Goal: Find specific page/section: Find specific page/section

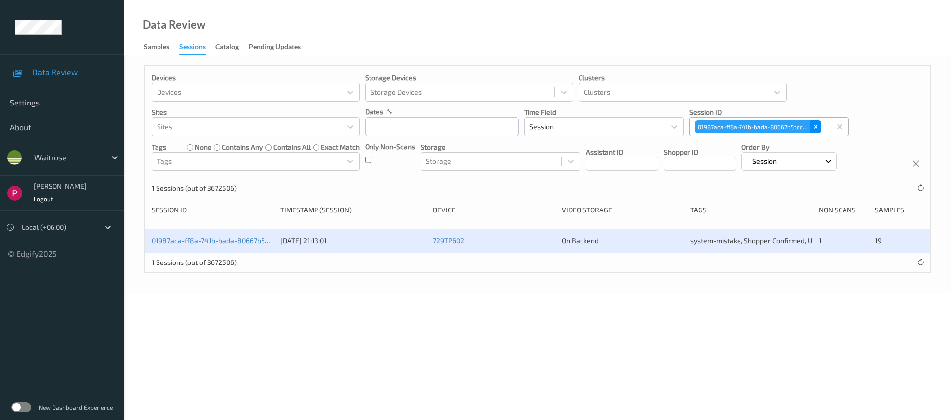
click at [817, 124] on icon "Remove 01987aca-ff8a-741b-bada-80667b5bcc3d" at bounding box center [816, 126] width 7 height 7
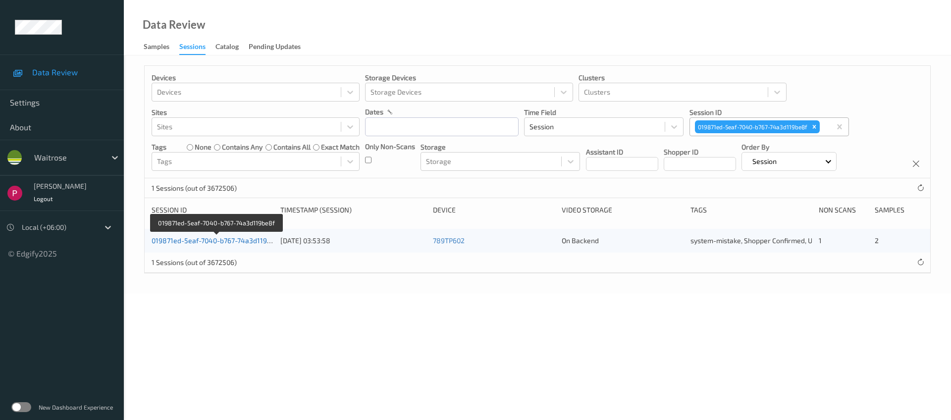
click at [231, 240] on link "019871ed-5eaf-7040-b767-74a3d119be8f" at bounding box center [217, 240] width 130 height 8
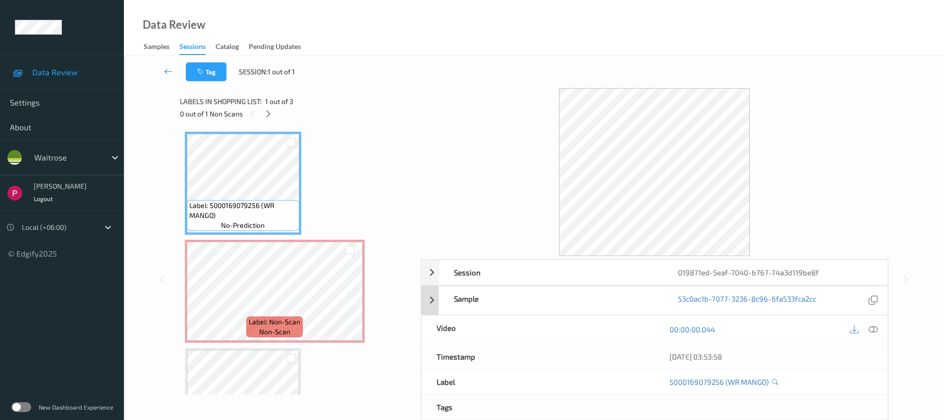
scroll to position [2, 0]
click at [708, 268] on div "019871ed-5eaf-7040-b767-74a3d119be8f" at bounding box center [775, 270] width 224 height 25
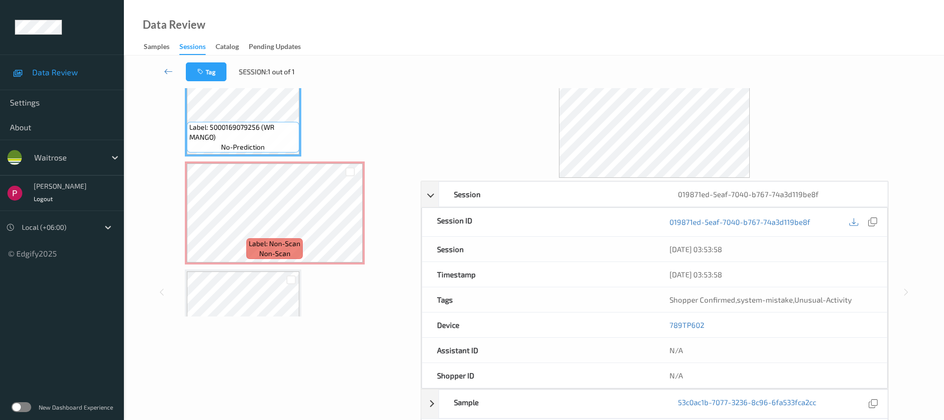
scroll to position [81, 0]
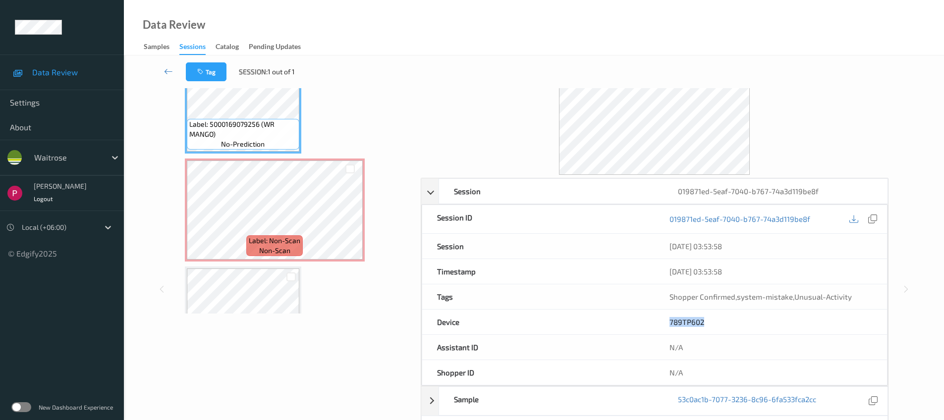
drag, startPoint x: 710, startPoint y: 325, endPoint x: 656, endPoint y: 323, distance: 53.5
click at [656, 323] on div "789TP602" at bounding box center [771, 322] width 232 height 25
copy link "789TP602"
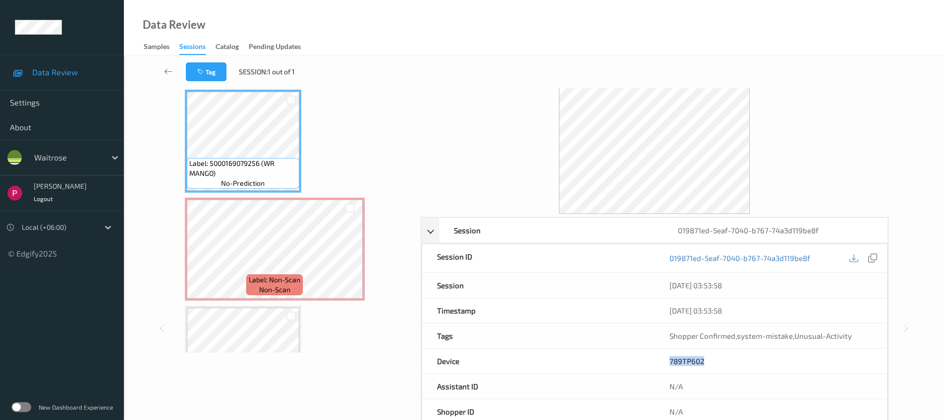
scroll to position [0, 0]
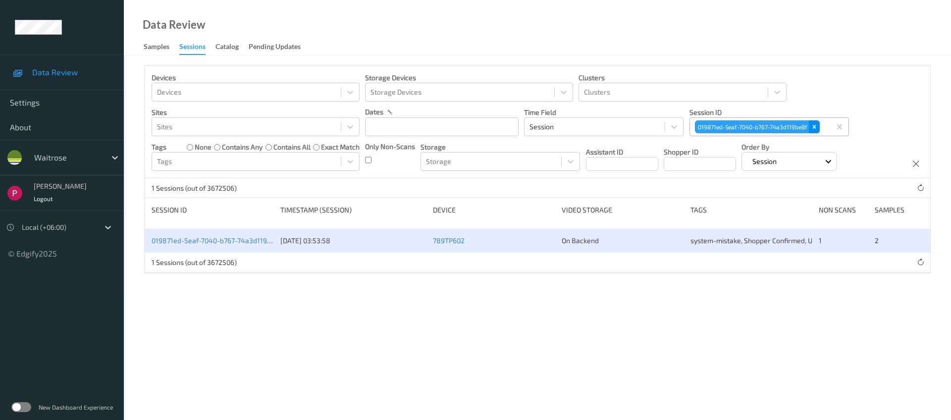
click at [819, 125] on div "Remove 019871ed-5eaf-7040-b767-74a3d119be8f" at bounding box center [814, 126] width 11 height 13
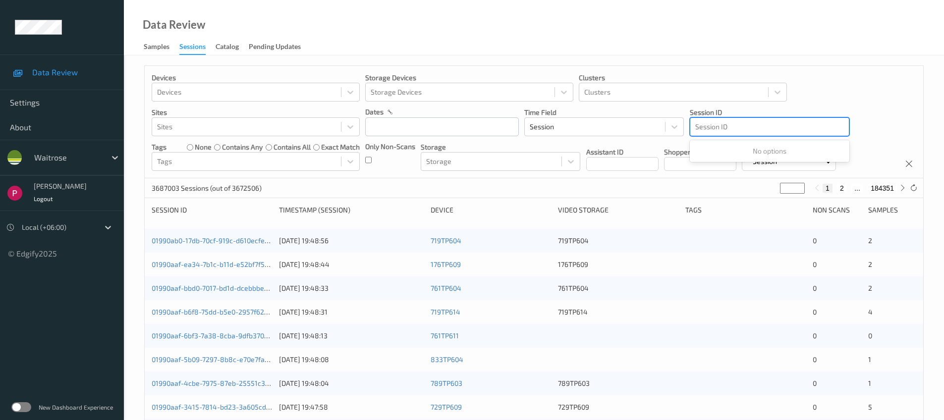
click at [757, 128] on div at bounding box center [769, 127] width 149 height 12
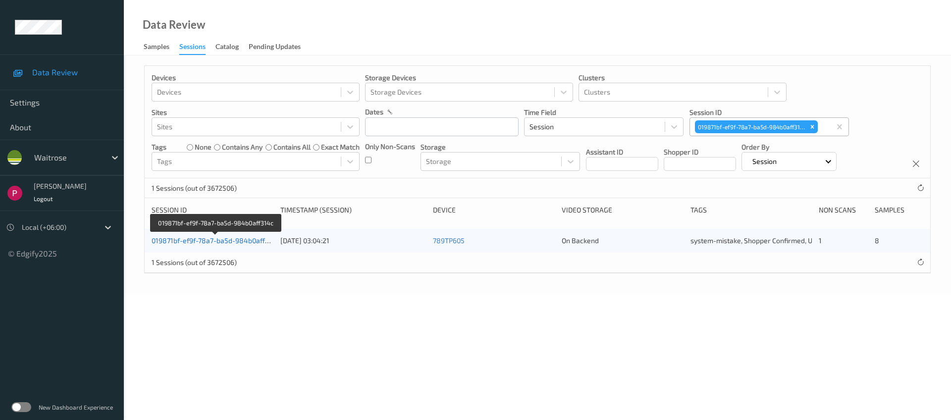
click at [252, 244] on link "019871bf-ef9f-78a7-ba5d-984b0aff314c" at bounding box center [216, 240] width 128 height 8
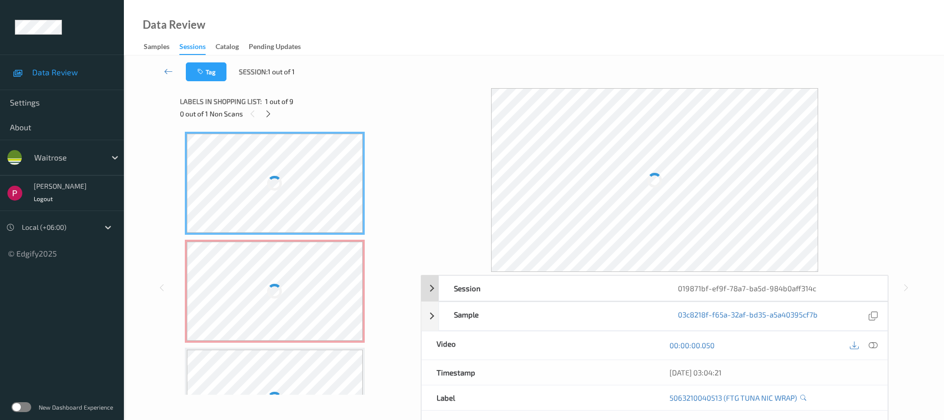
click at [762, 276] on div "019871bf-ef9f-78a7-ba5d-984b0aff314c" at bounding box center [775, 288] width 224 height 25
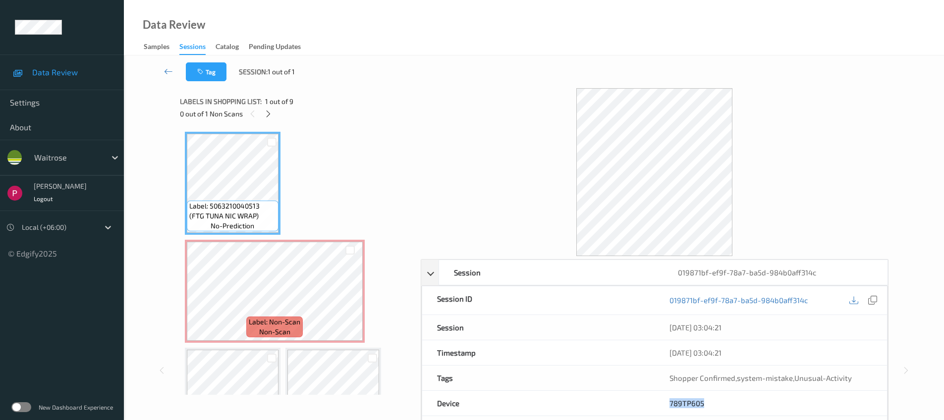
drag, startPoint x: 667, startPoint y: 397, endPoint x: 709, endPoint y: 400, distance: 41.7
click at [709, 400] on div "789TP605" at bounding box center [771, 403] width 232 height 25
copy link "789TP605"
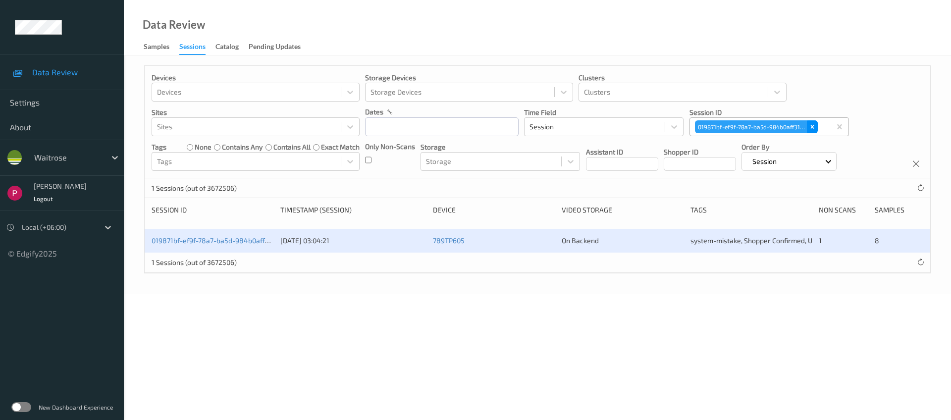
click at [812, 127] on icon "Remove 019871bf-ef9f-78a7-ba5d-984b0aff314c" at bounding box center [812, 126] width 3 height 3
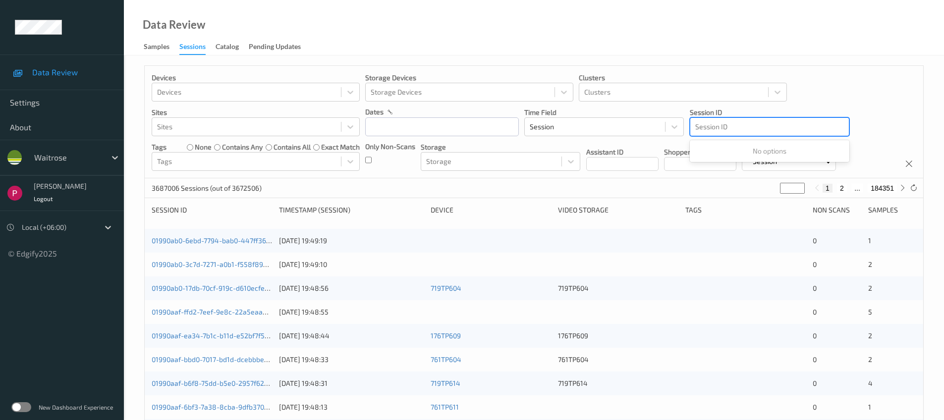
click at [716, 124] on div at bounding box center [769, 127] width 149 height 12
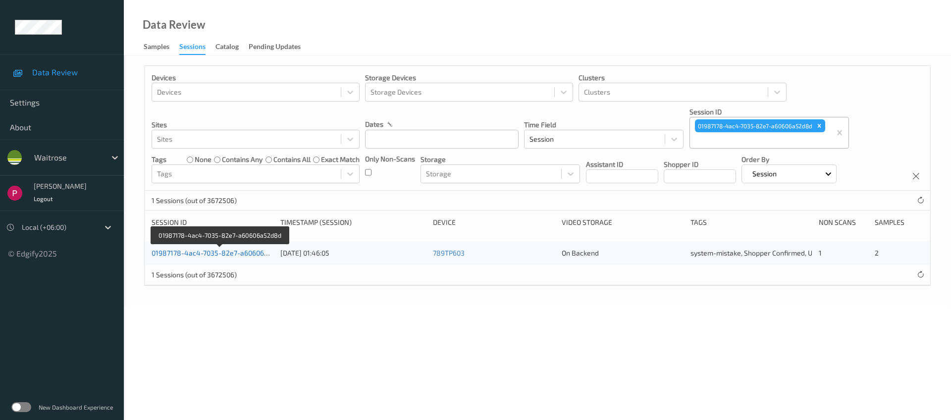
click at [258, 254] on link "01987178-4ac4-7035-82e7-a60606a52d8d" at bounding box center [220, 253] width 137 height 8
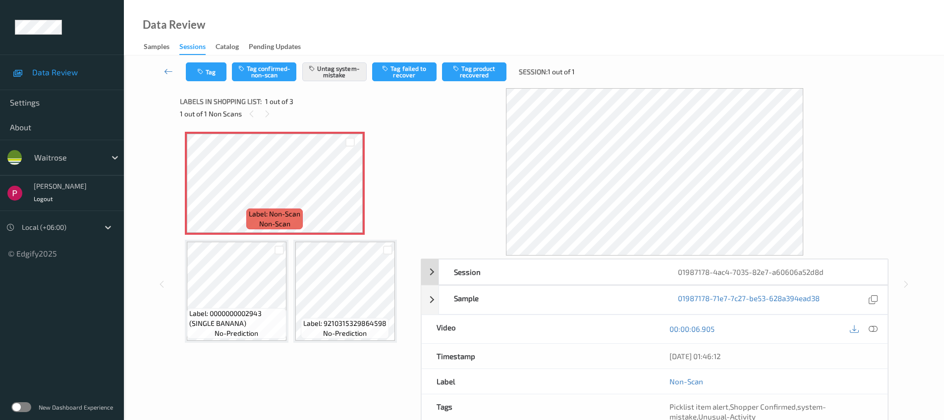
click at [774, 266] on div "01987178-4ac4-7035-82e7-a60606a52d8d" at bounding box center [775, 272] width 224 height 25
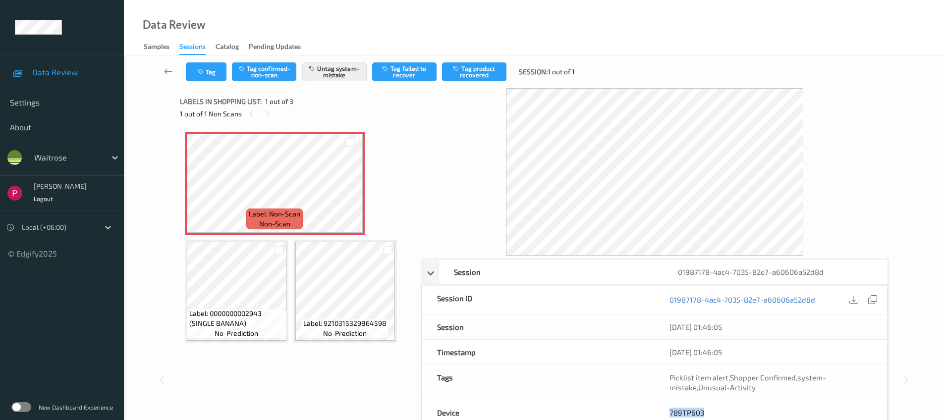
drag, startPoint x: 688, startPoint y: 412, endPoint x: 676, endPoint y: 397, distance: 19.0
click at [665, 410] on div "789TP603" at bounding box center [771, 412] width 232 height 25
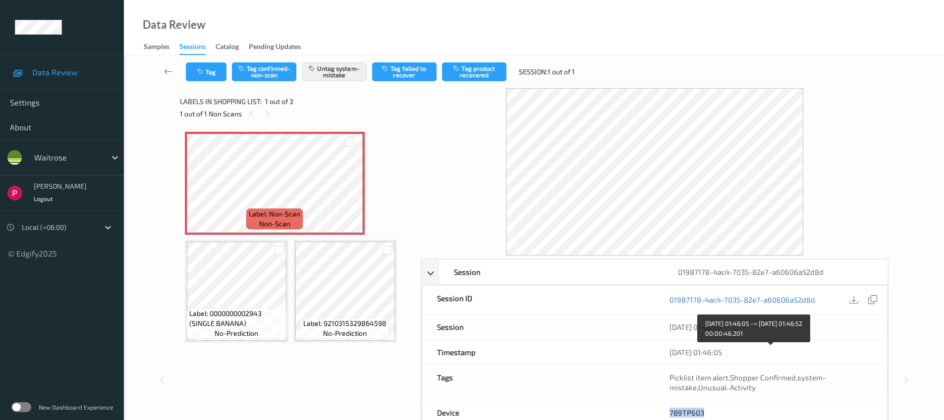
copy link "789TP603"
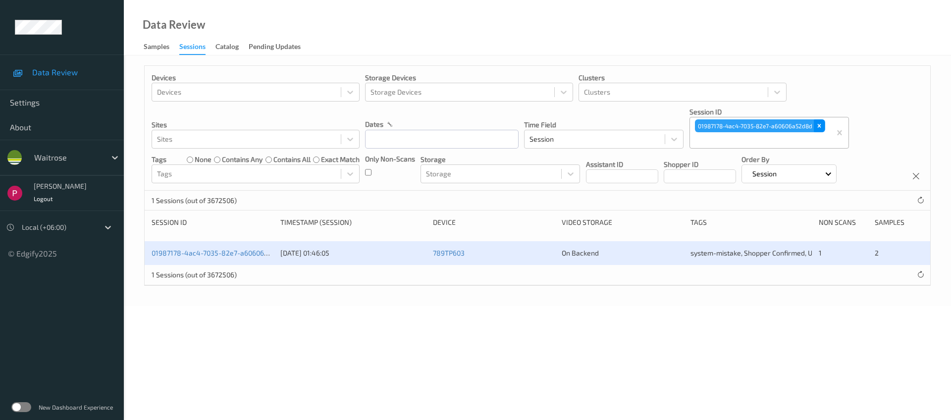
drag, startPoint x: 820, startPoint y: 125, endPoint x: 812, endPoint y: 128, distance: 8.7
click at [820, 125] on icon "Remove 01987178-4ac4-7035-82e7-a60606a52d8d" at bounding box center [819, 125] width 3 height 3
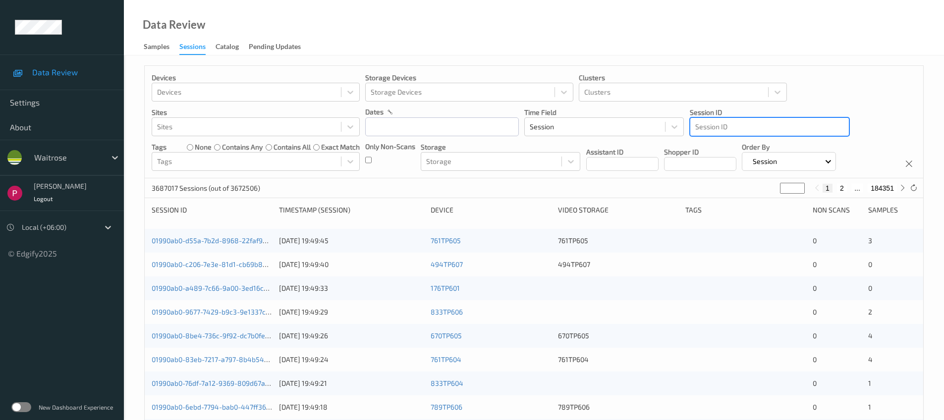
click at [737, 126] on div at bounding box center [769, 127] width 149 height 12
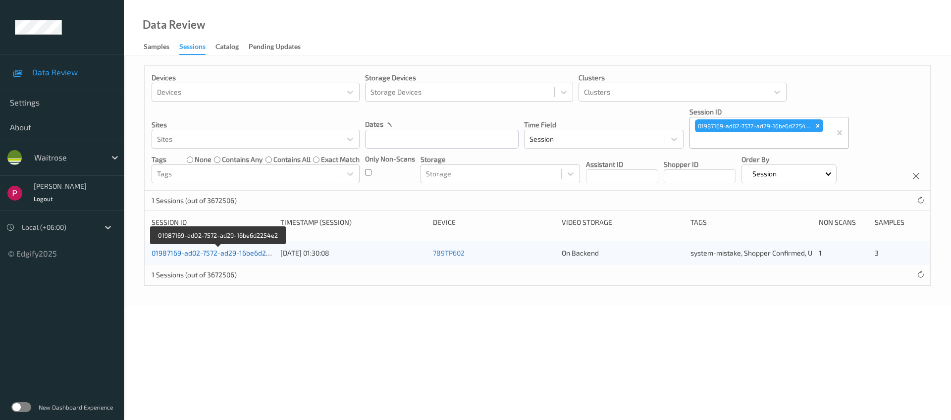
click at [234, 252] on link "01987169-ad02-7572-ad29-16be6d2254e2" at bounding box center [219, 253] width 135 height 8
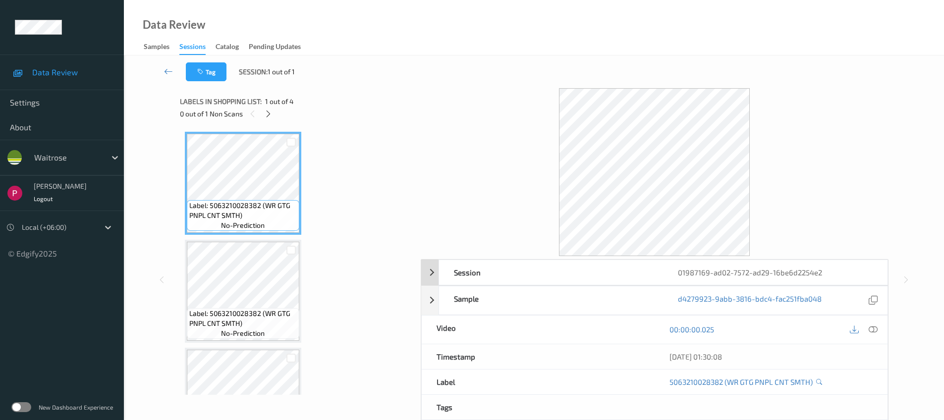
click at [700, 272] on div "01987169-ad02-7572-ad29-16be6d2254e2" at bounding box center [775, 272] width 224 height 25
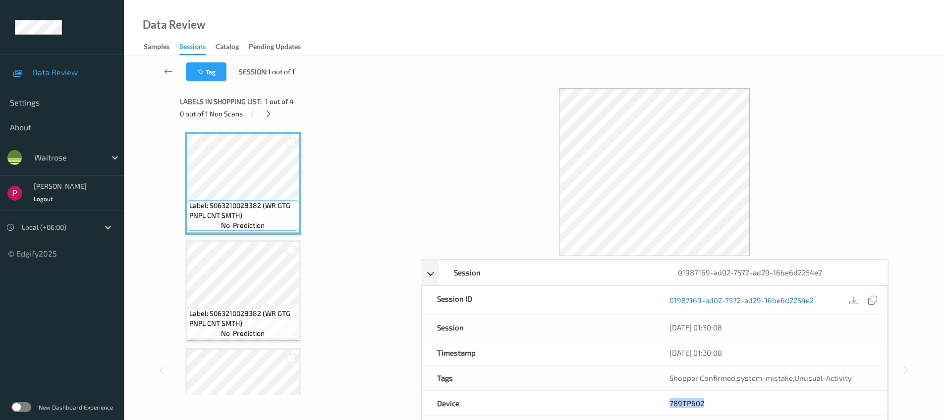
drag, startPoint x: 686, startPoint y: 404, endPoint x: 755, endPoint y: 371, distance: 76.7
click at [667, 401] on div "789TP602" at bounding box center [771, 403] width 232 height 25
copy link "789TP602"
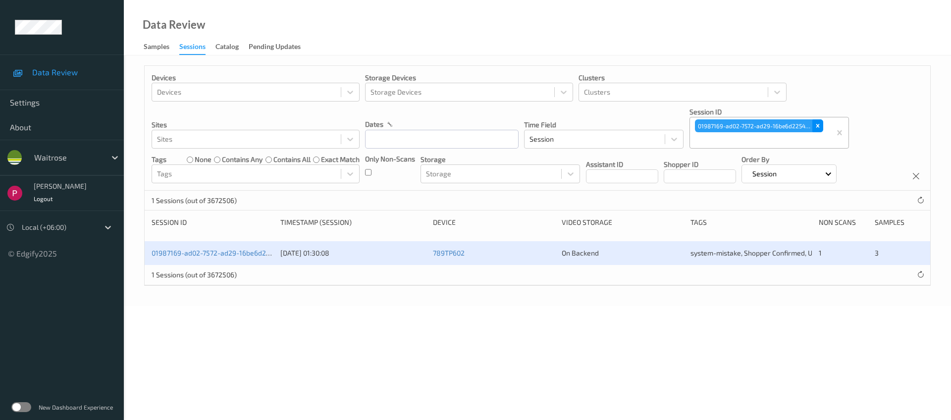
click at [820, 124] on icon "Remove 01987169-ad02-7572-ad29-16be6d2254e2" at bounding box center [818, 125] width 7 height 7
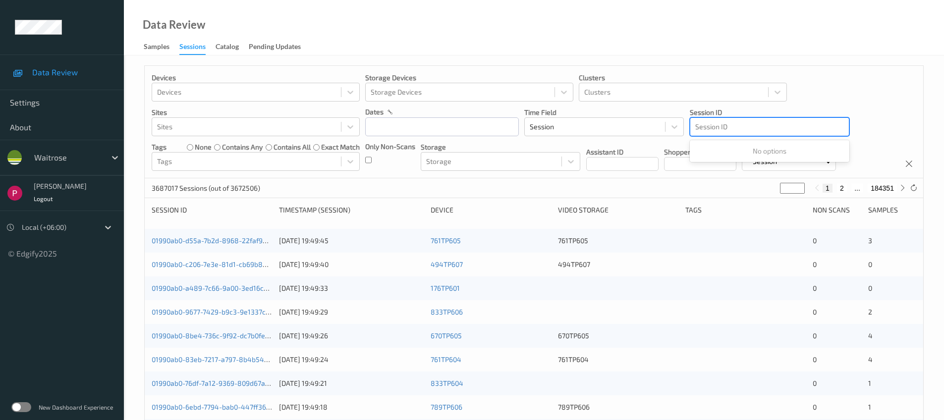
click at [735, 122] on div at bounding box center [769, 127] width 149 height 12
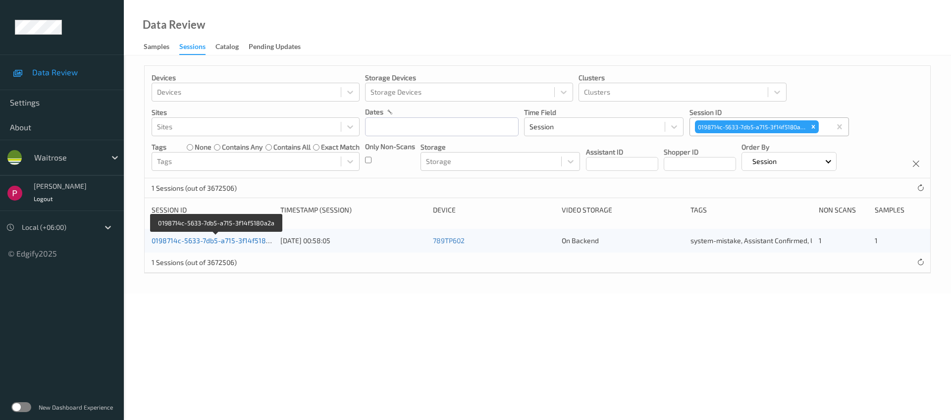
click at [224, 238] on link "0198714c-5633-7db5-a715-3f14f5180a2a" at bounding box center [217, 240] width 130 height 8
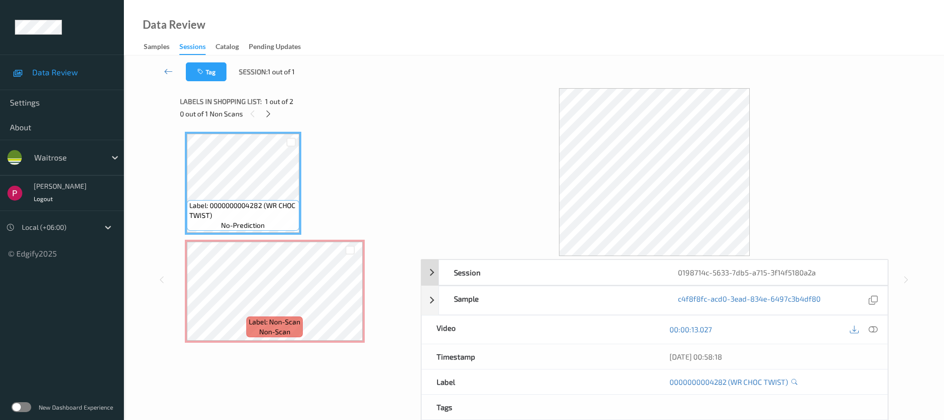
click at [752, 269] on div "0198714c-5633-7db5-a715-3f14f5180a2a" at bounding box center [775, 272] width 224 height 25
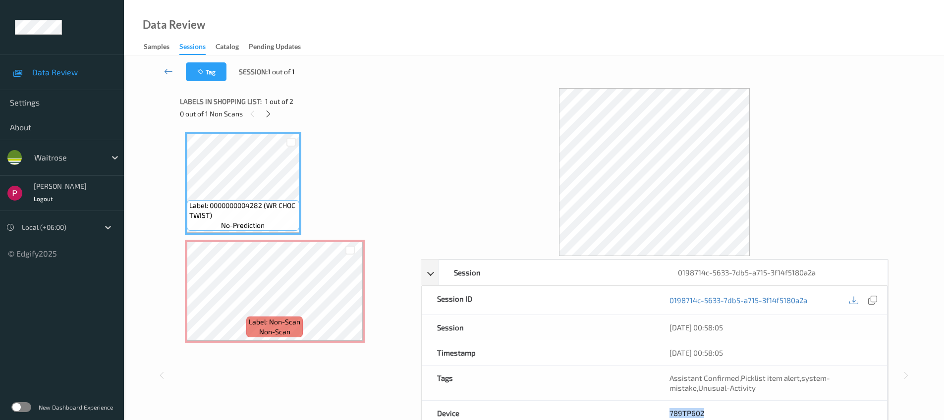
drag, startPoint x: 706, startPoint y: 411, endPoint x: 727, endPoint y: 383, distance: 35.4
click at [665, 410] on div "789TP602" at bounding box center [771, 413] width 232 height 25
copy link "789TP602"
